Goal: Information Seeking & Learning: Learn about a topic

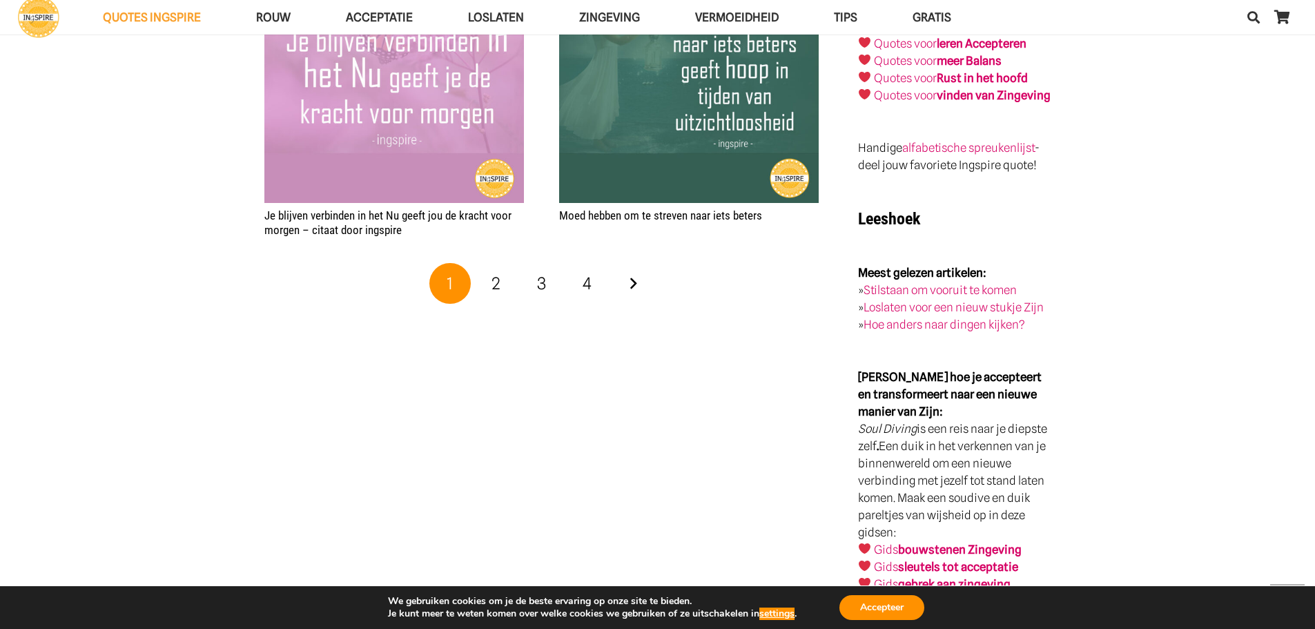
scroll to position [2692, 0]
click at [497, 272] on span "2" at bounding box center [495, 282] width 9 height 20
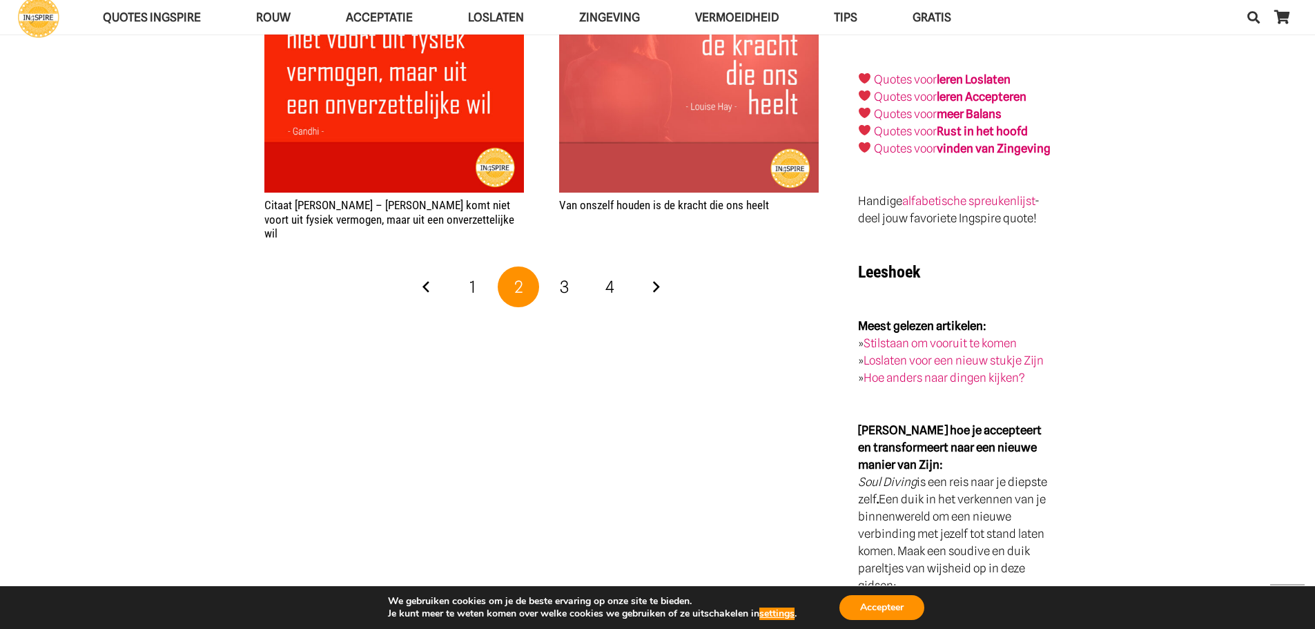
scroll to position [2692, 0]
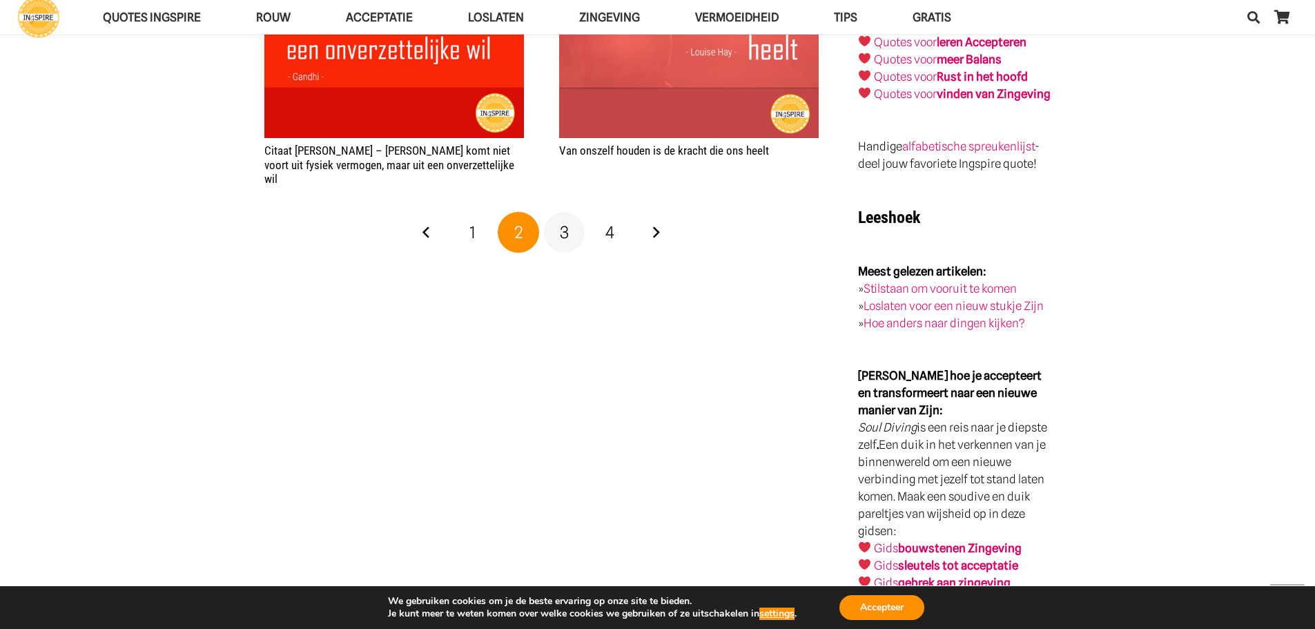
click at [561, 222] on span "3" at bounding box center [564, 232] width 9 height 20
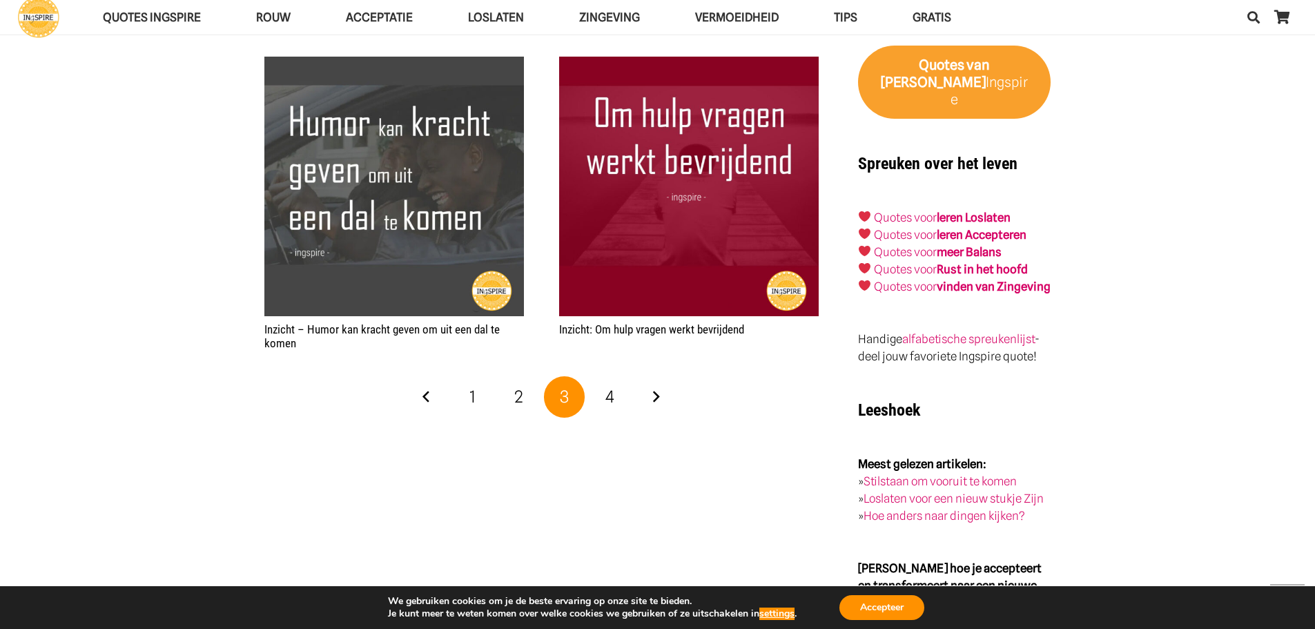
scroll to position [2623, 0]
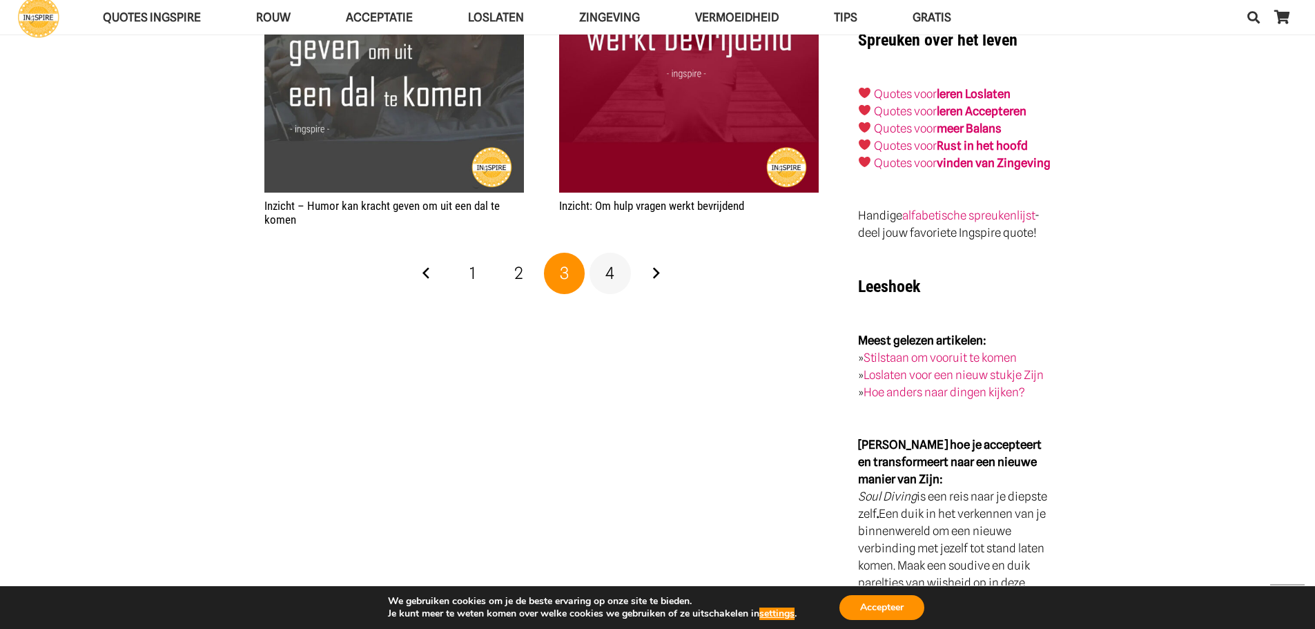
click at [612, 263] on span "4" at bounding box center [609, 273] width 9 height 20
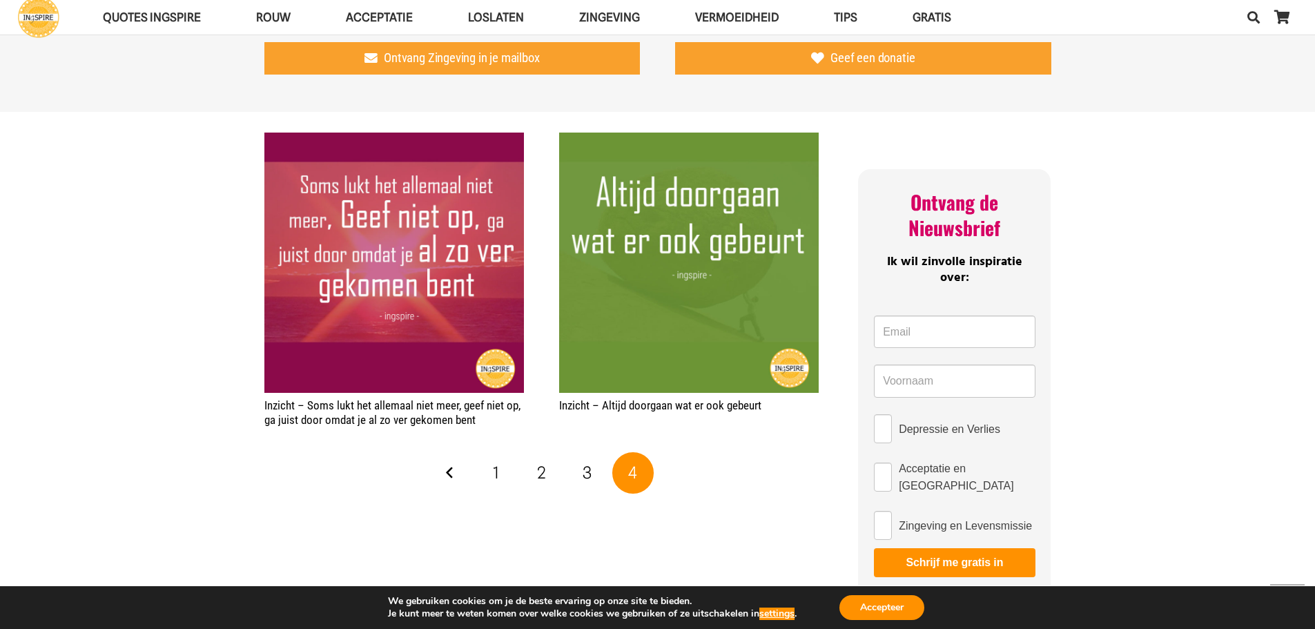
scroll to position [897, 0]
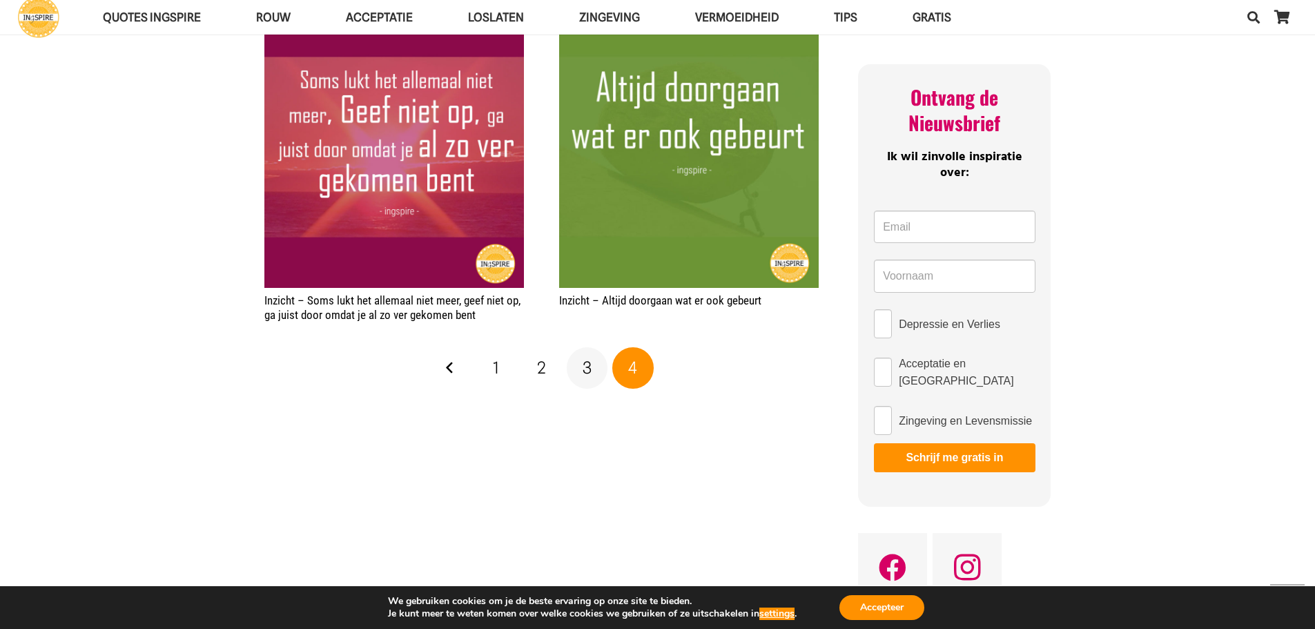
click at [593, 354] on link "3" at bounding box center [587, 367] width 41 height 41
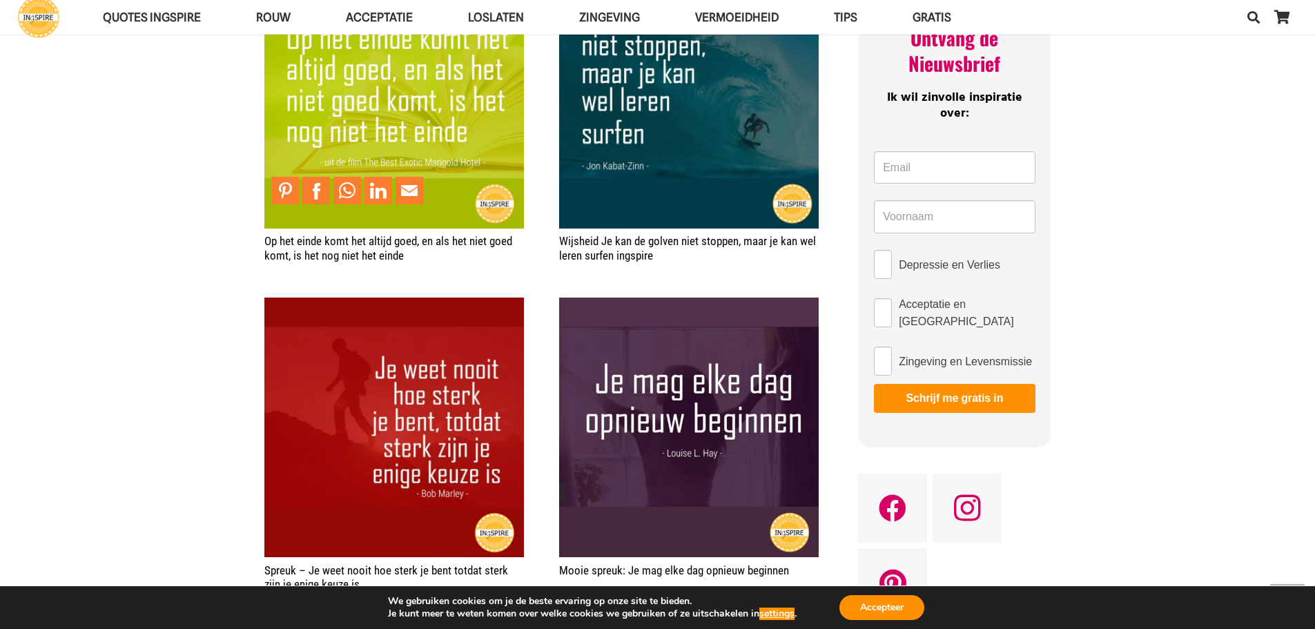
scroll to position [966, 0]
